Goal: Find specific page/section: Find specific page/section

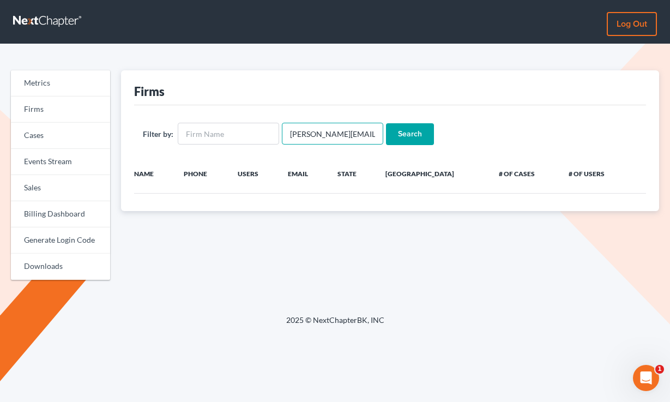
click at [322, 137] on input "[PERSON_NAME][EMAIL_ADDRESS][DOMAIN_NAME]" at bounding box center [332, 134] width 101 height 22
click at [257, 132] on input "text" at bounding box center [228, 134] width 101 height 22
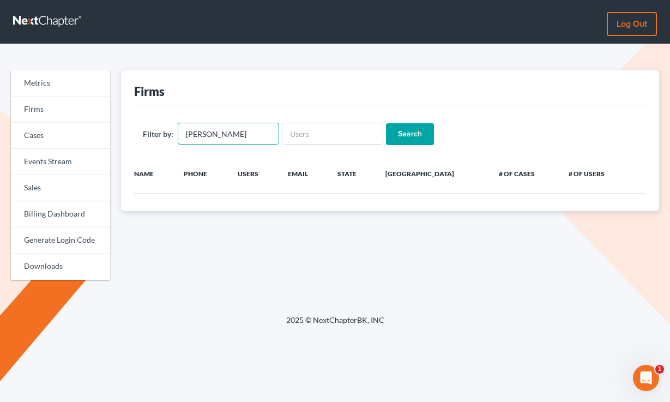
type input "[PERSON_NAME]"
click at [386, 123] on input "Search" at bounding box center [410, 134] width 48 height 22
